Goal: Task Accomplishment & Management: Complete application form

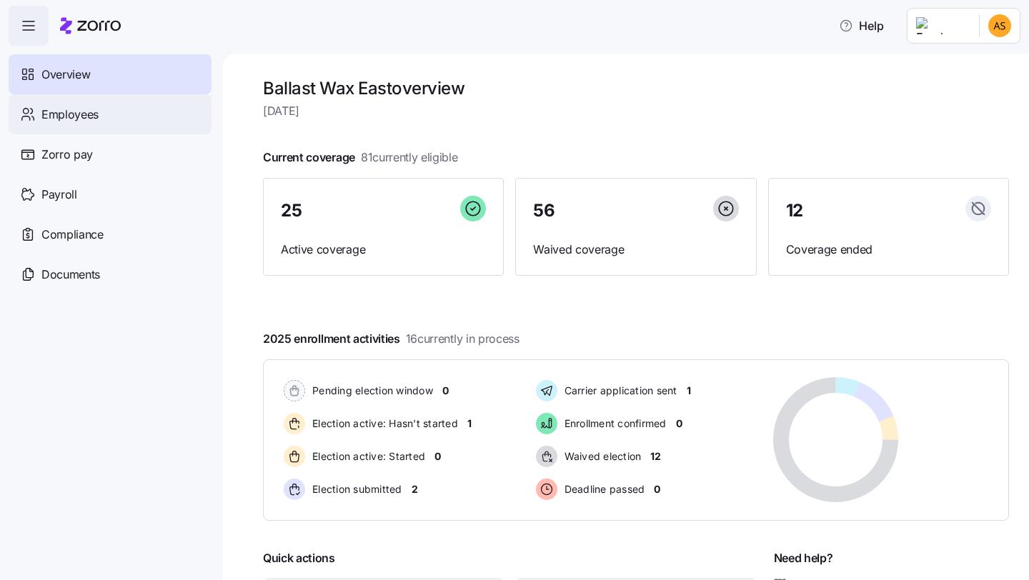
click at [135, 129] on div "Employees" at bounding box center [110, 114] width 203 height 40
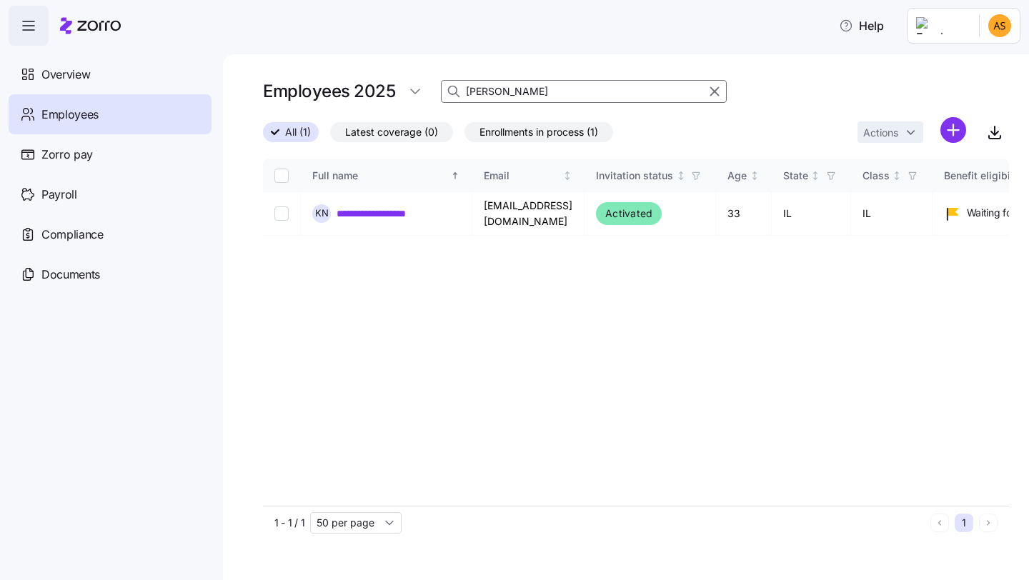
click at [704, 88] on div at bounding box center [706, 91] width 33 height 17
click at [714, 90] on icon "button" at bounding box center [715, 91] width 16 height 17
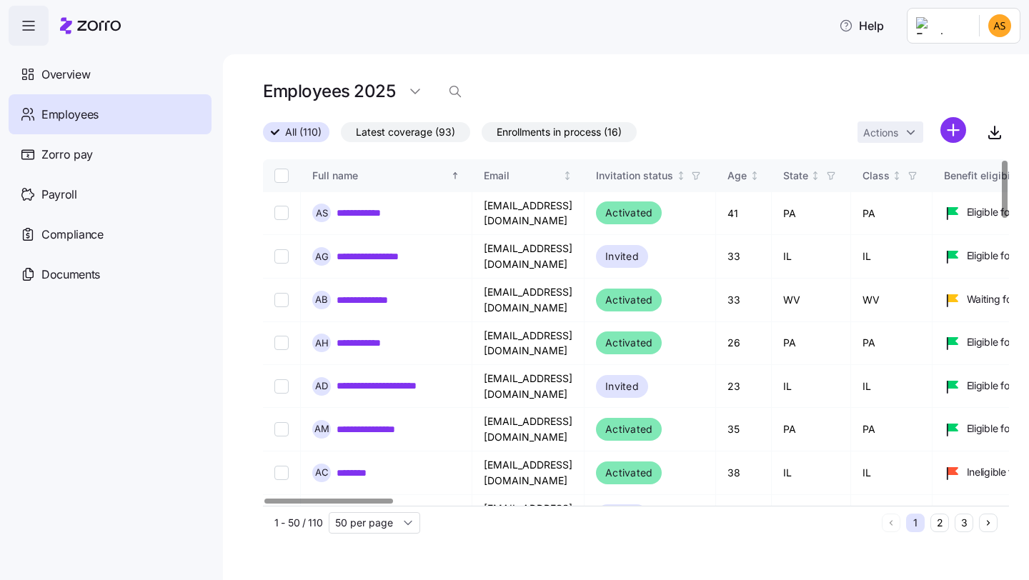
click at [949, 130] on html "**********" at bounding box center [514, 286] width 1029 height 572
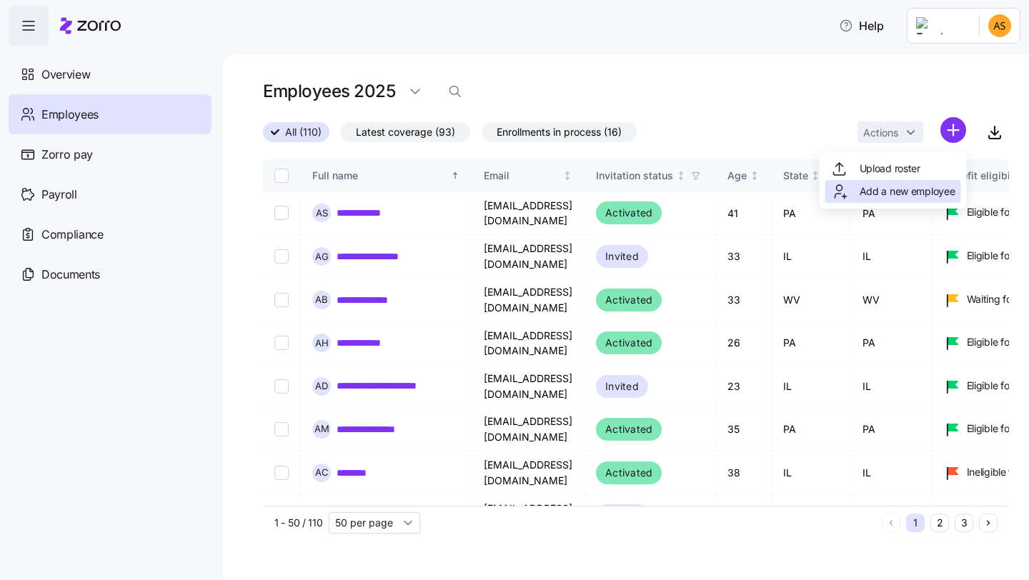
click at [871, 190] on span "Add a new employee" at bounding box center [908, 191] width 96 height 14
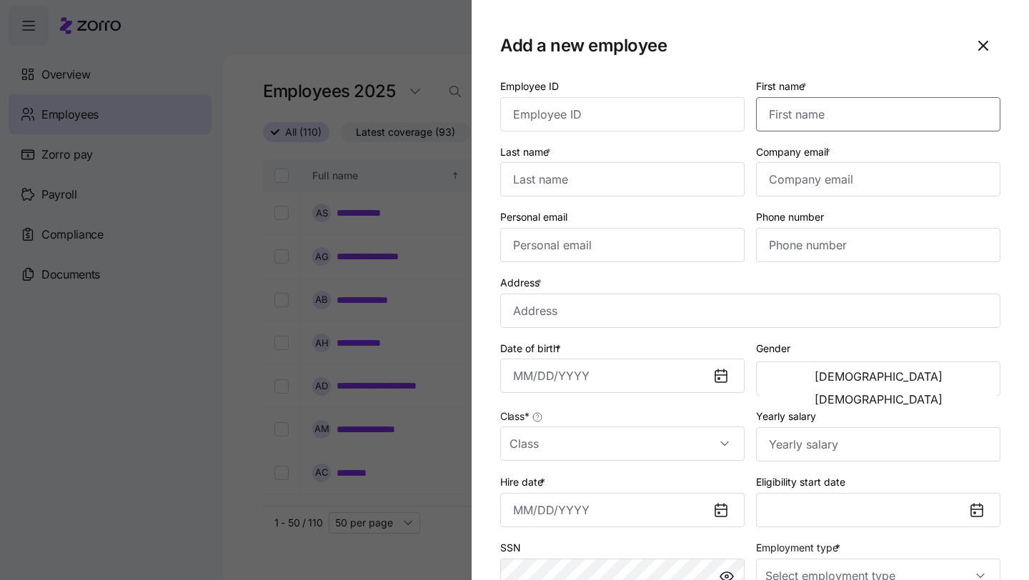
click at [758, 112] on input "First name *" at bounding box center [878, 114] width 244 height 34
type input "Kelley"
type input "Myers"
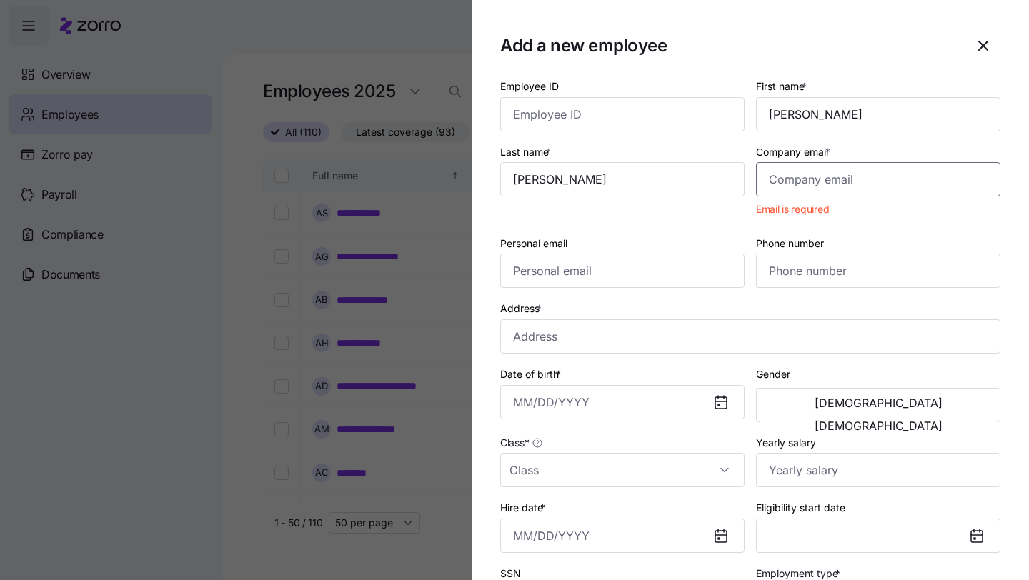
paste input "kelleymyers113@gmail.com"
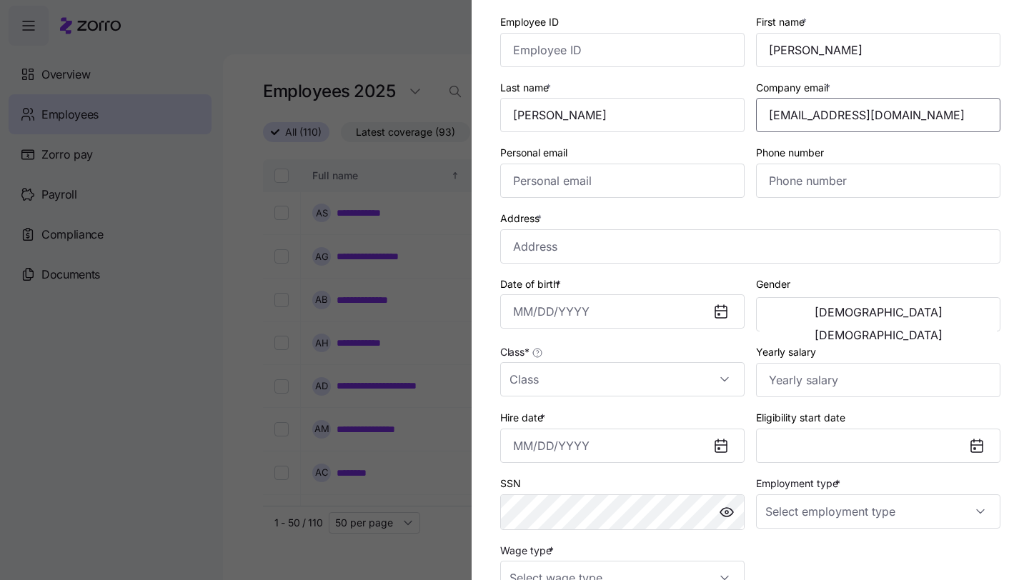
scroll to position [70, 0]
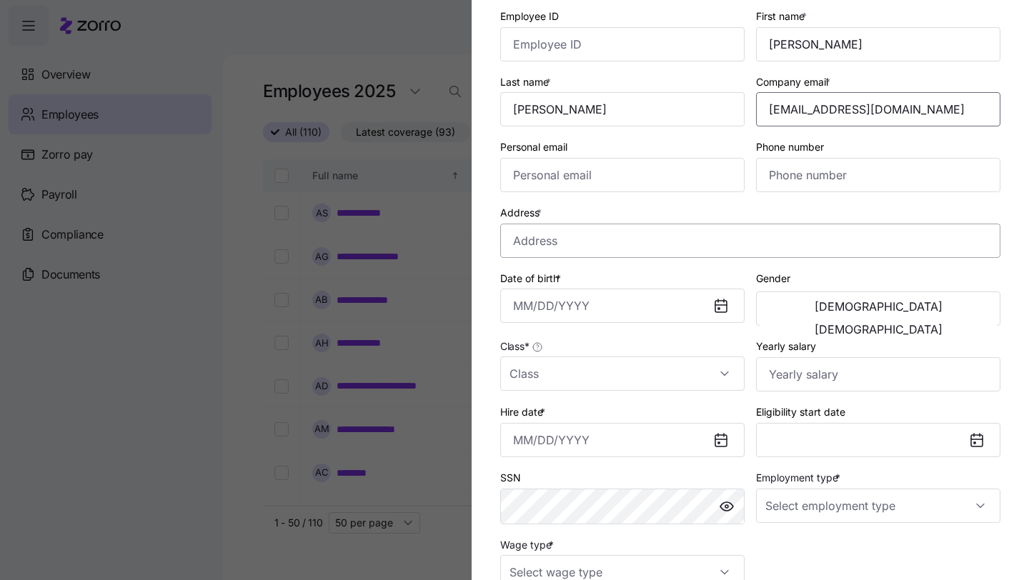
type input "kelleymyers113@gmail.com"
click at [655, 239] on input "Address *" at bounding box center [750, 241] width 500 height 34
paste input "404 Garland Avenue"
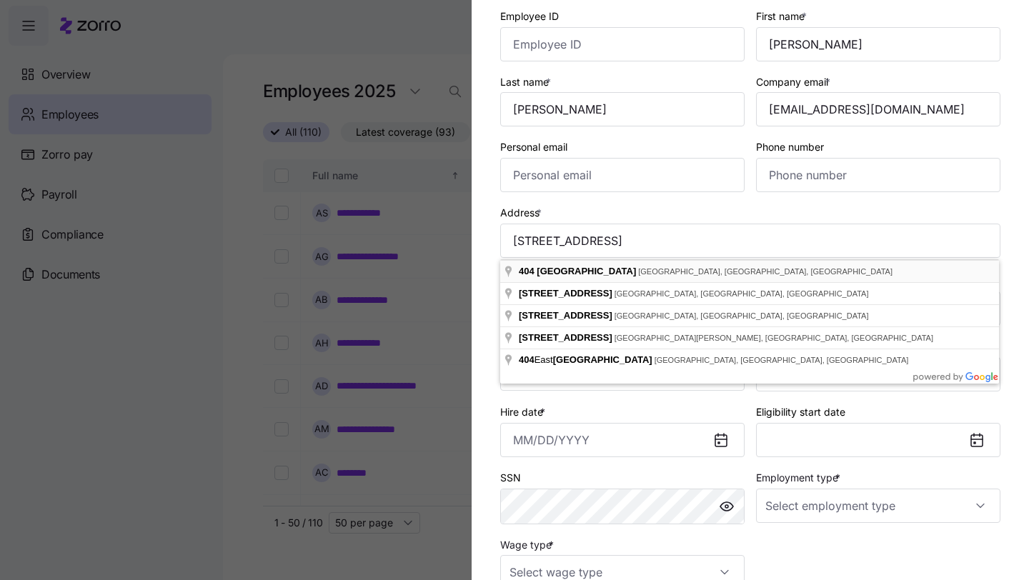
type input "404 Garland Ave, Romeoville, IL 60446, USA"
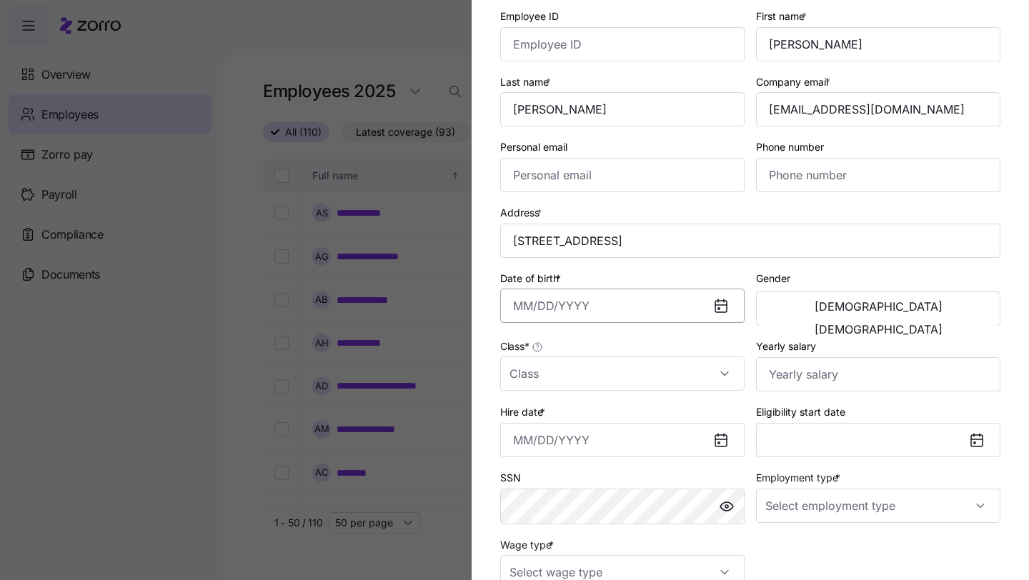
click at [597, 312] on input "Date of birth *" at bounding box center [622, 306] width 244 height 34
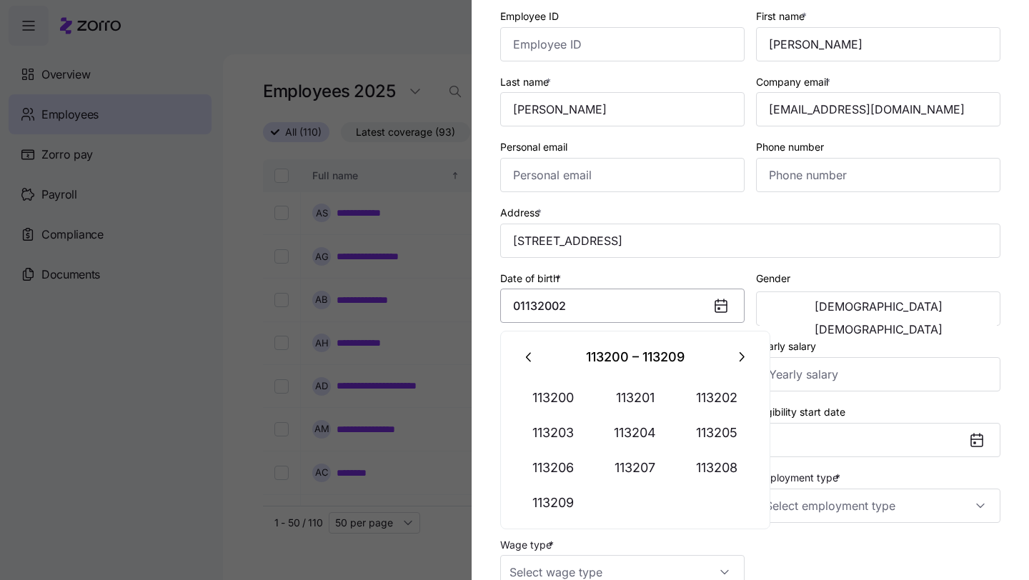
type input "January 1, 113200"
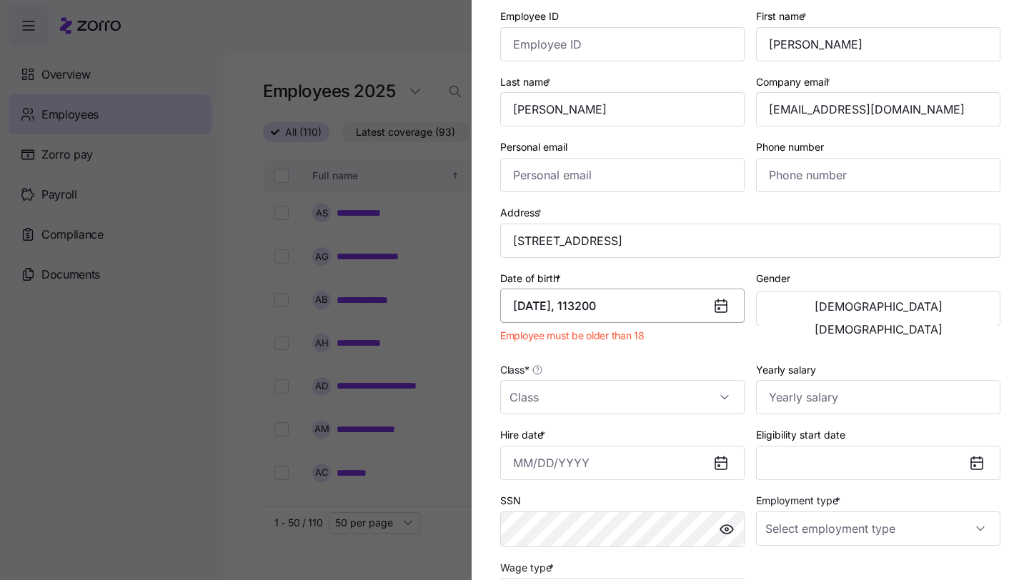
click at [631, 320] on input "January 1, 113200" at bounding box center [622, 306] width 244 height 34
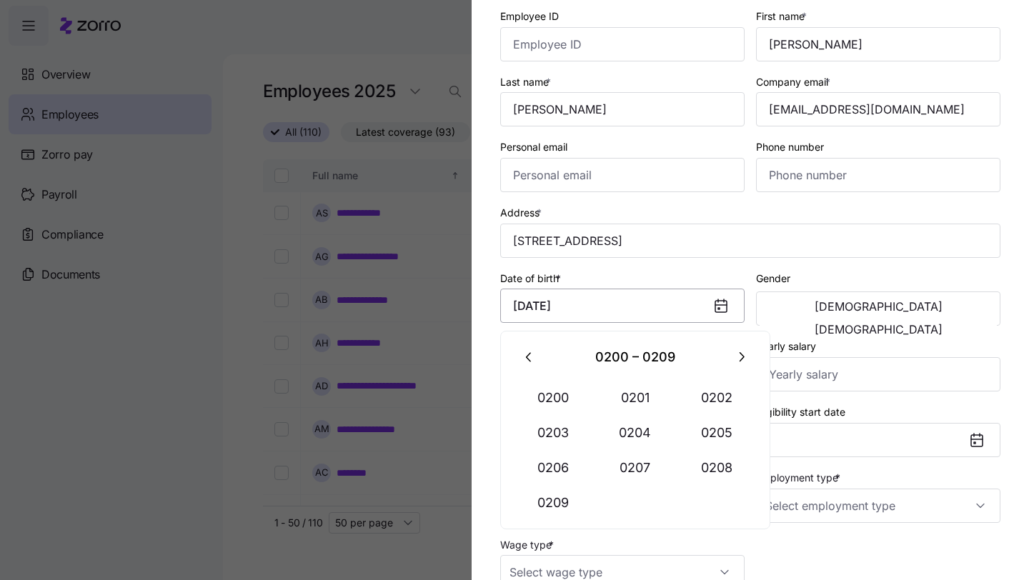
type input "January 13, 2002"
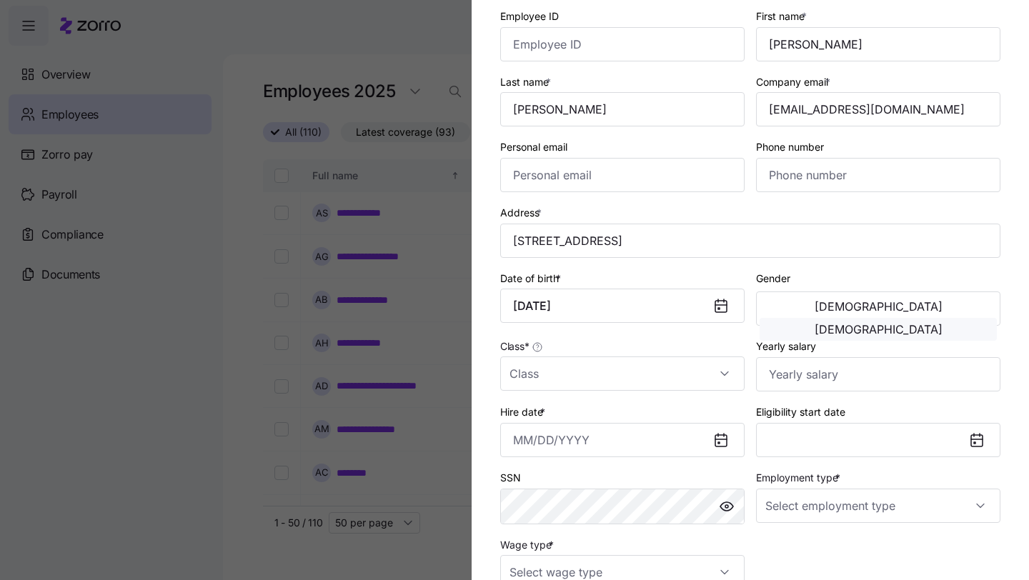
click at [969, 318] on button "Female" at bounding box center [878, 329] width 237 height 23
click at [646, 383] on input "Class *" at bounding box center [622, 374] width 244 height 34
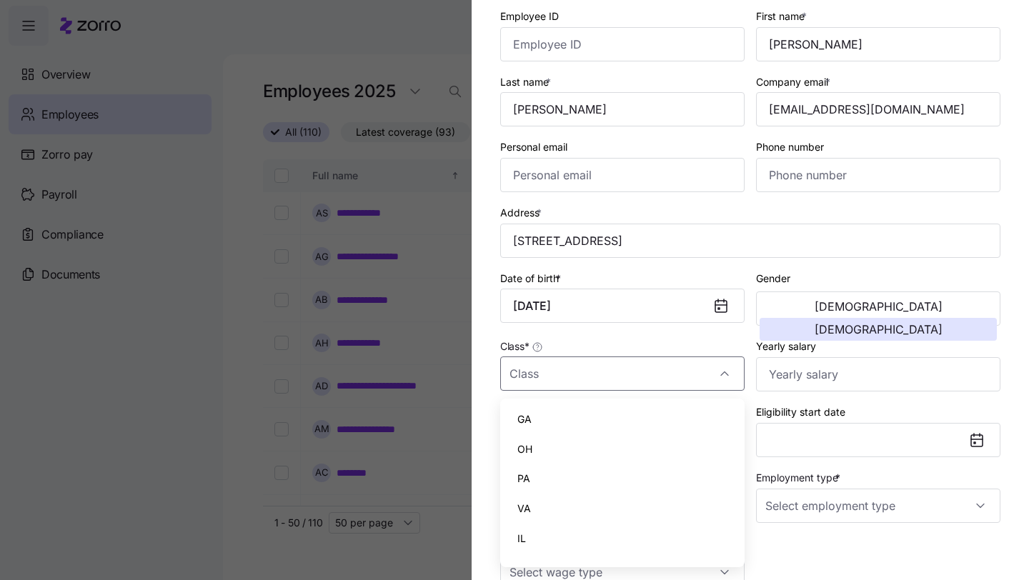
click at [543, 533] on div "IL" at bounding box center [622, 539] width 233 height 30
type input "IL"
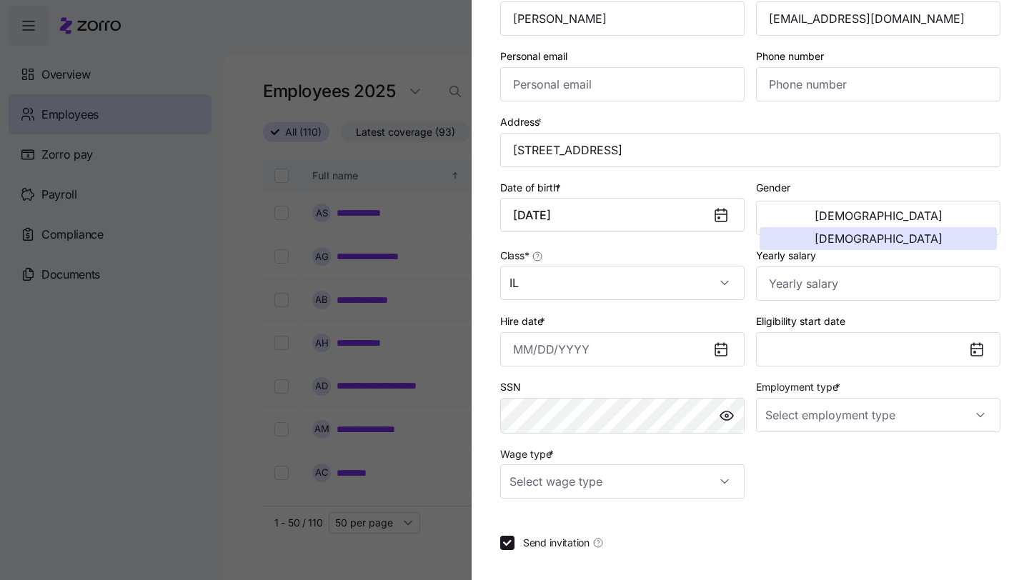
scroll to position [162, 0]
click at [633, 356] on input "Hire date *" at bounding box center [622, 349] width 244 height 34
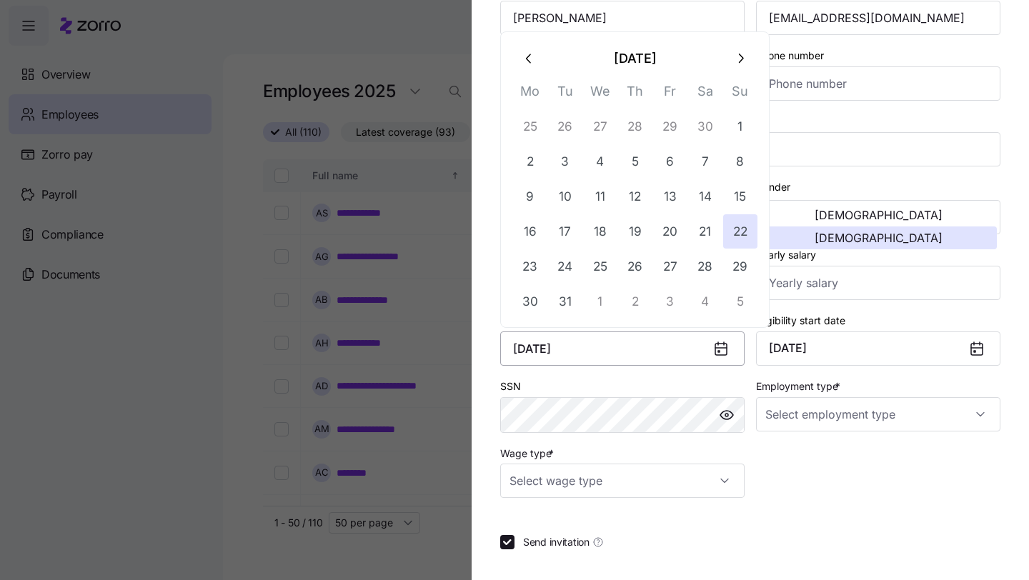
type input "December 22, 2024"
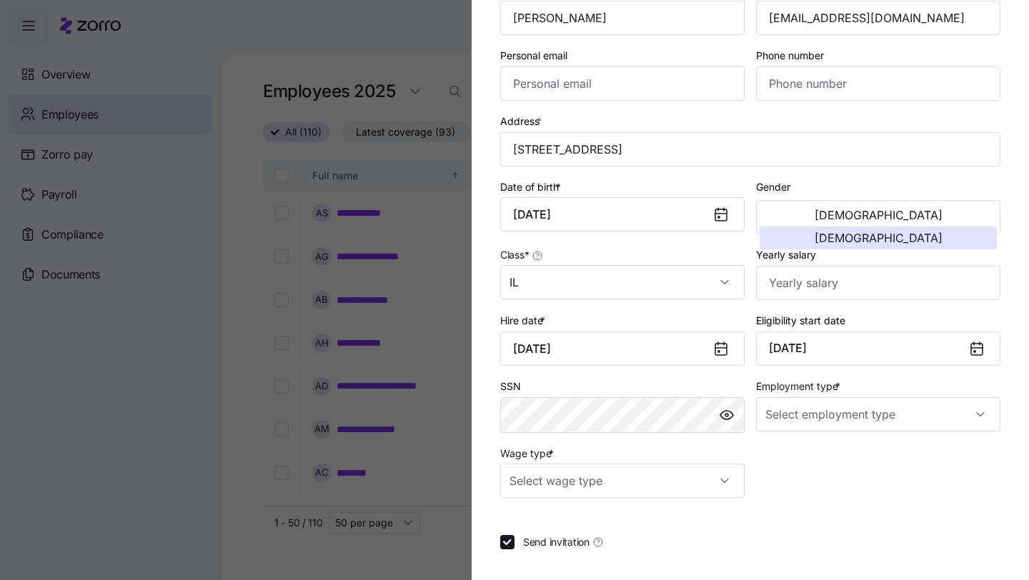
click at [984, 352] on icon at bounding box center [977, 348] width 17 height 17
click at [961, 352] on button "March 1, 2025" at bounding box center [878, 349] width 244 height 34
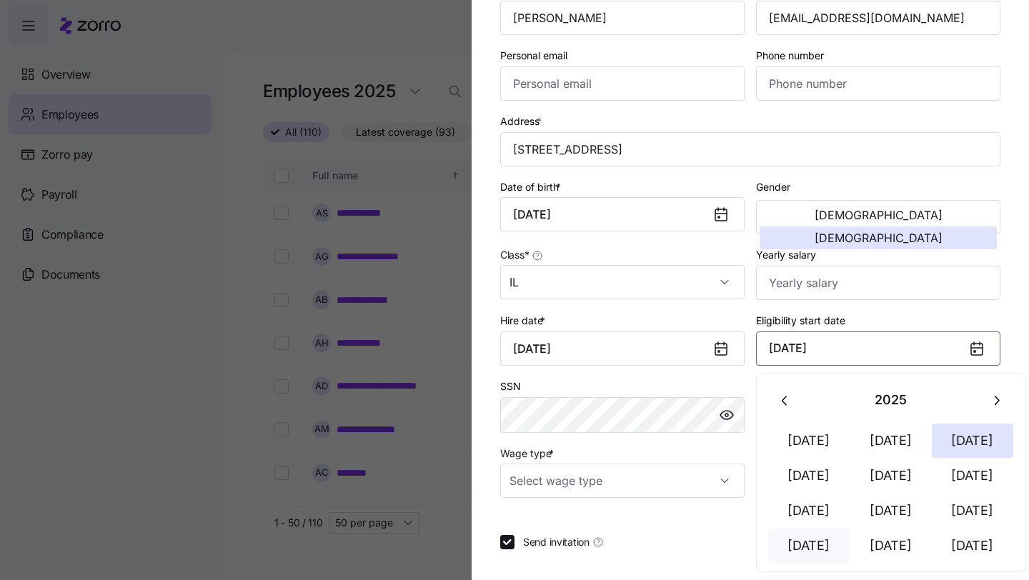
click at [805, 555] on button "Oct 1" at bounding box center [808, 546] width 81 height 34
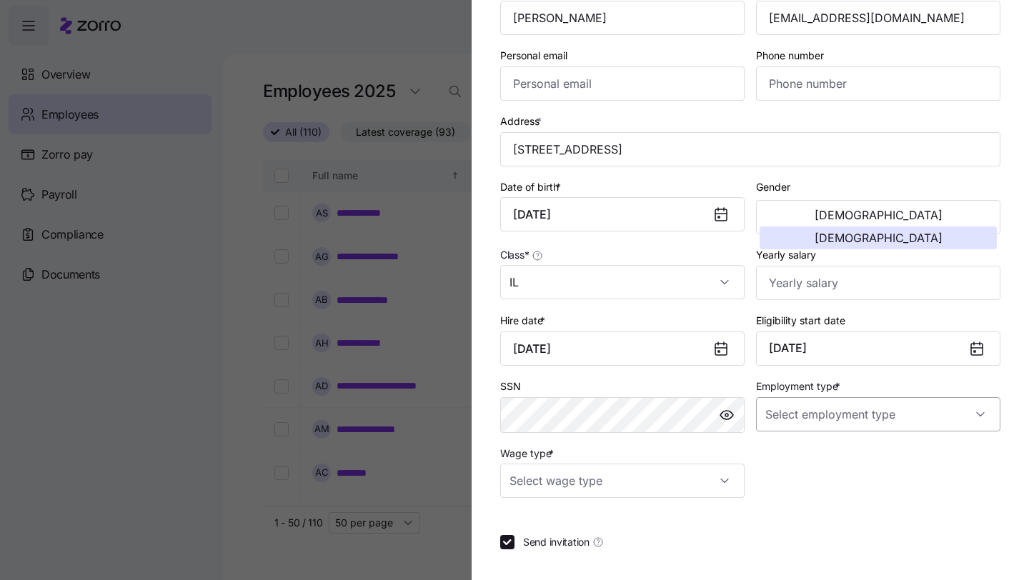
click at [843, 407] on input "Employment type *" at bounding box center [878, 414] width 244 height 34
click at [816, 462] on div "Full Time" at bounding box center [878, 461] width 233 height 30
type input "Full Time"
click at [582, 475] on input "Wage type *" at bounding box center [622, 481] width 244 height 34
click at [562, 556] on div "Hourly" at bounding box center [622, 558] width 233 height 30
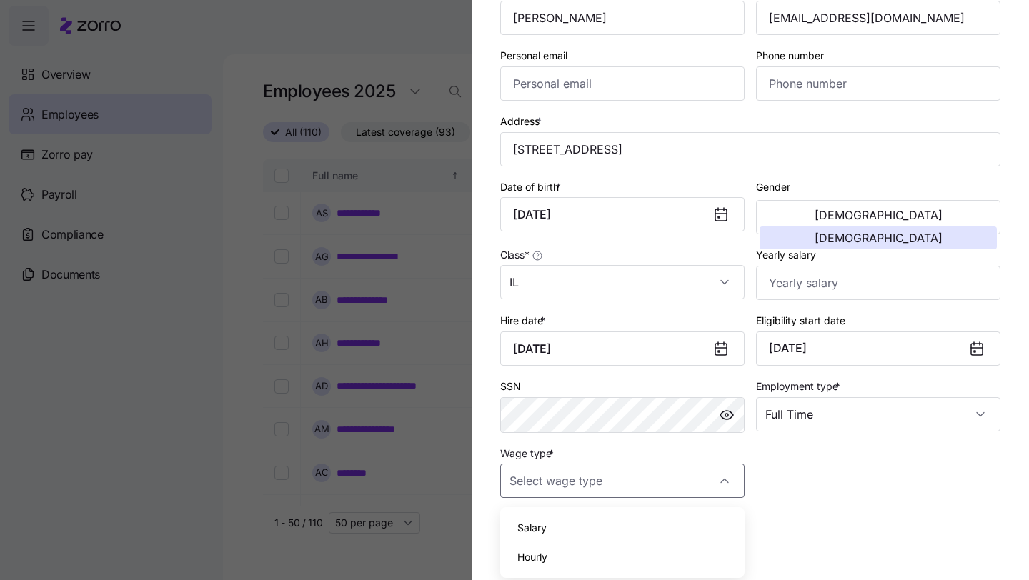
type input "Hourly"
click at [807, 517] on div at bounding box center [750, 517] width 500 height 14
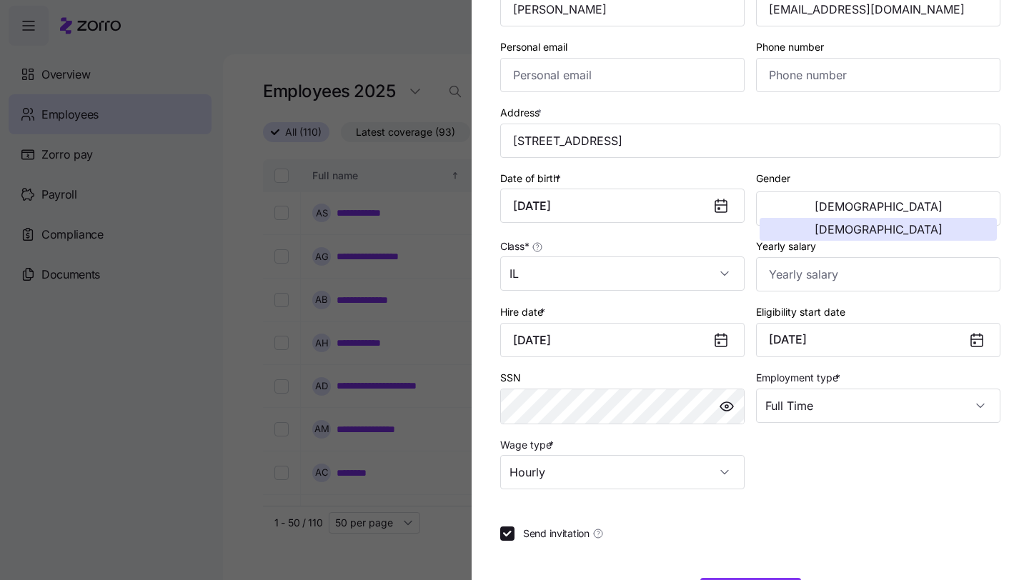
scroll to position [229, 0]
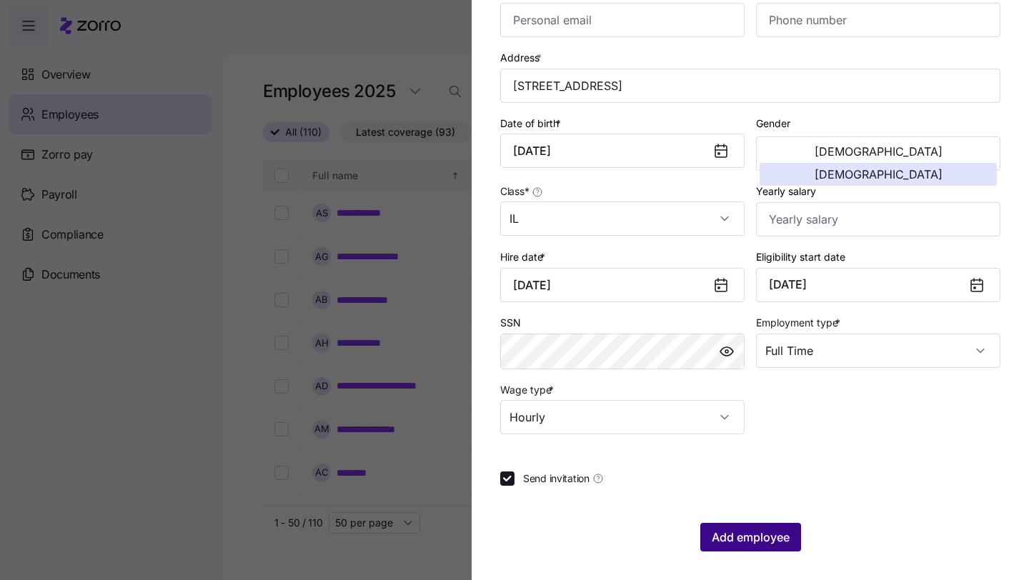
click at [749, 540] on span "Add employee" at bounding box center [751, 537] width 78 height 17
